Goal: Find specific page/section: Find specific page/section

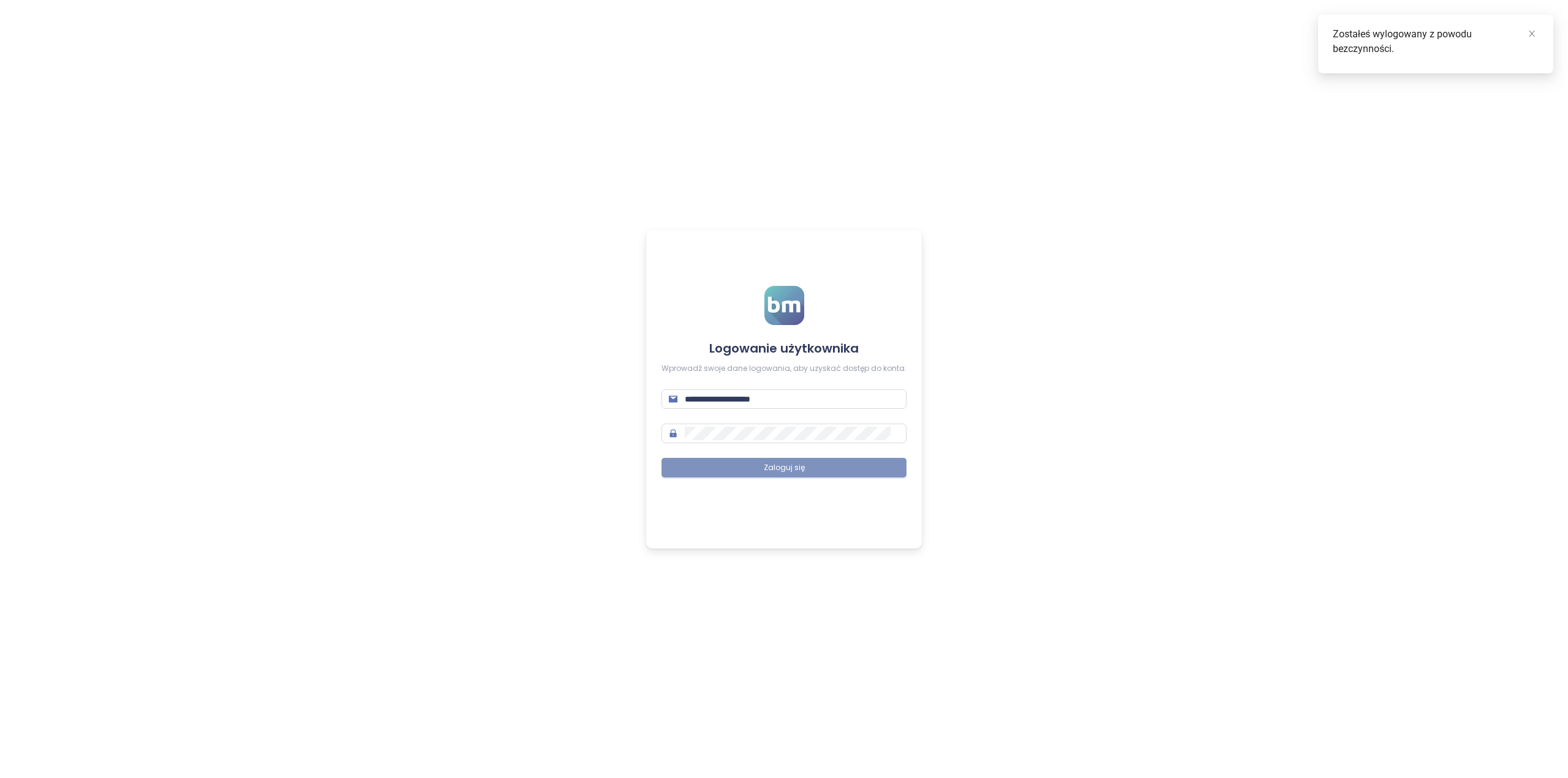
click at [827, 472] on button "Zaloguj się" at bounding box center [784, 467] width 245 height 19
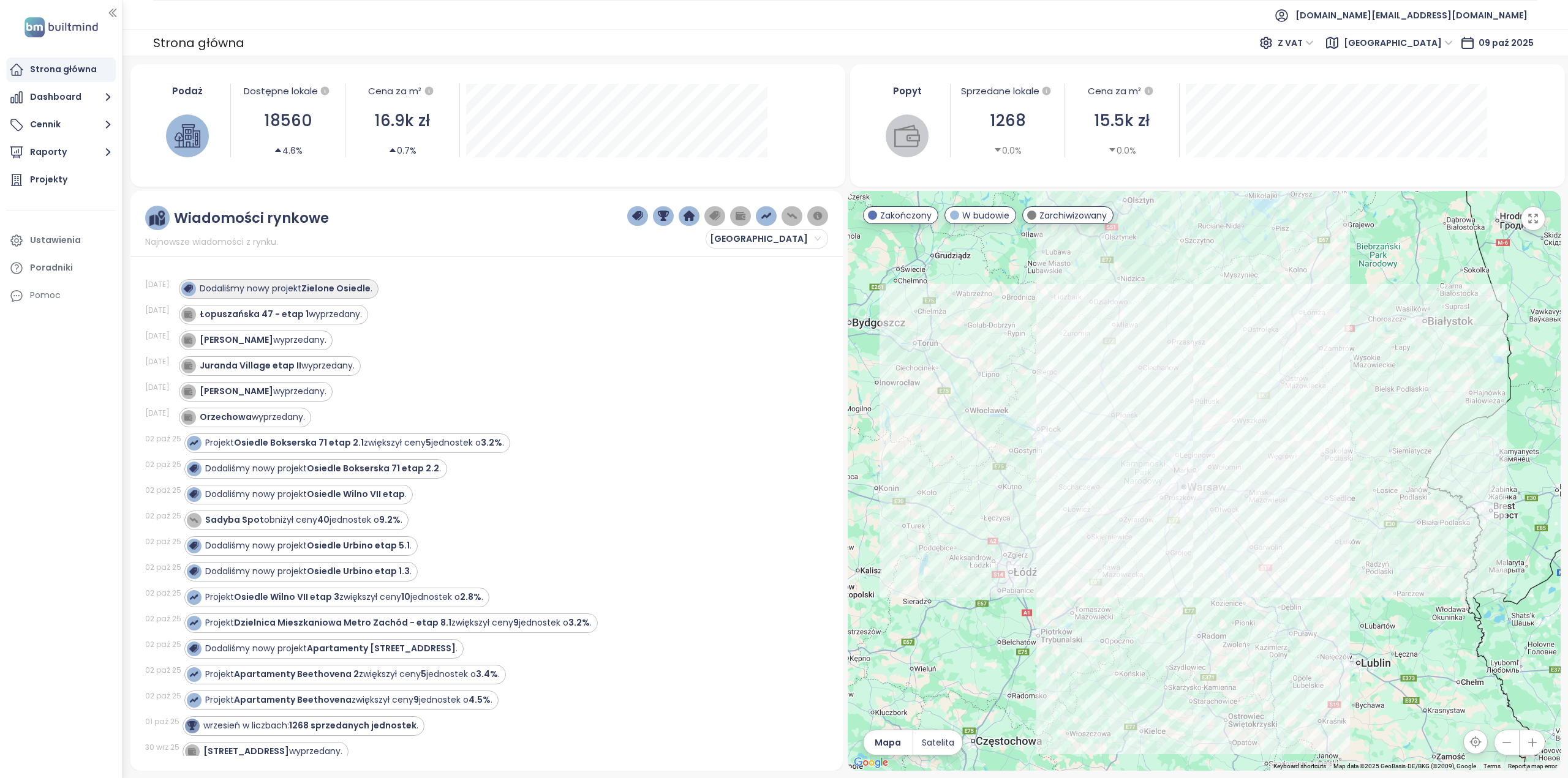
click at [364, 284] on strong "Zielone Osiedle" at bounding box center [336, 289] width 69 height 12
click at [357, 289] on strong "Zielone Osiedle" at bounding box center [336, 289] width 69 height 12
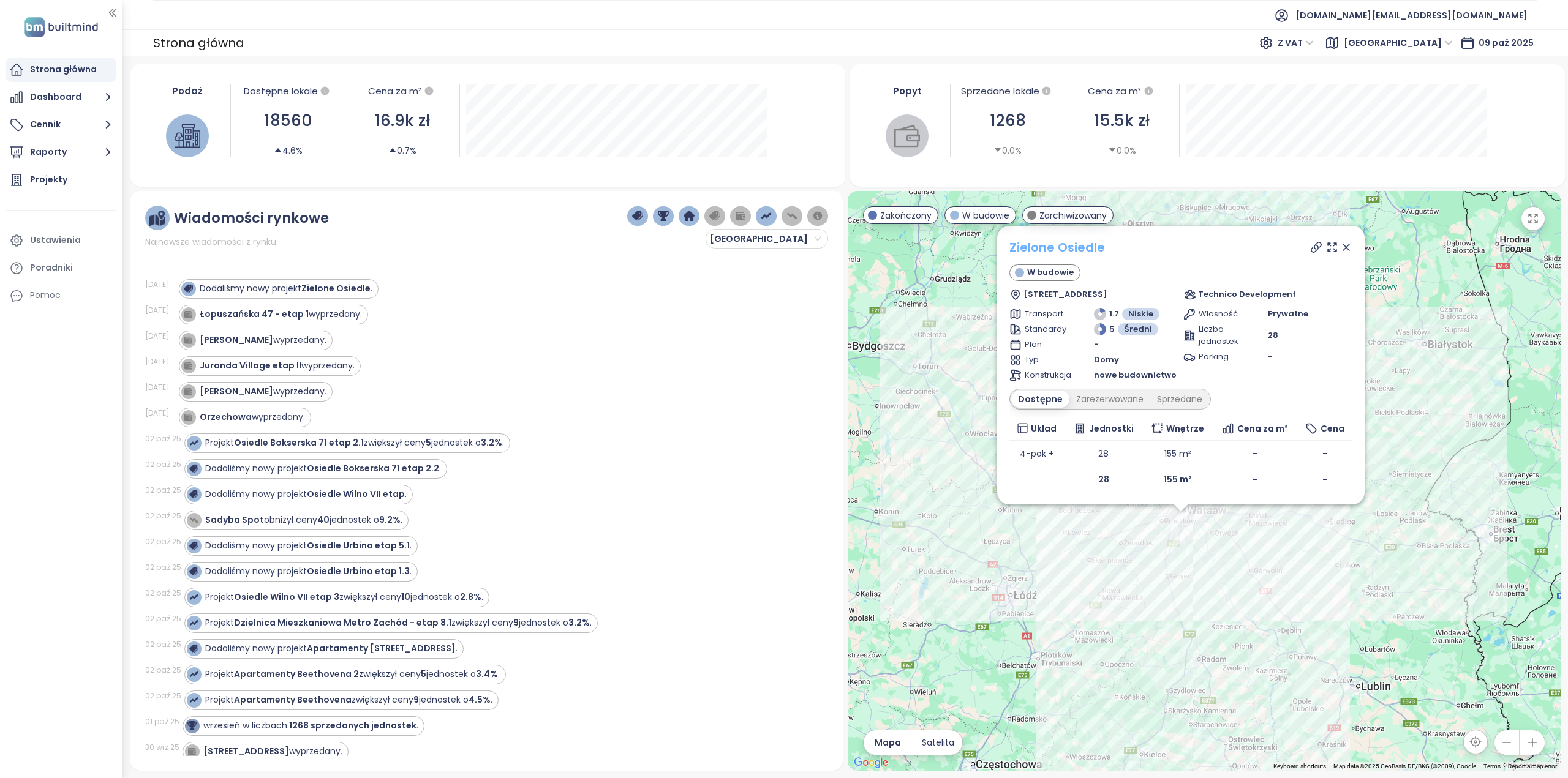
click at [1052, 247] on link "Zielone Osiedle" at bounding box center [1058, 248] width 96 height 19
